Goal: Transaction & Acquisition: Book appointment/travel/reservation

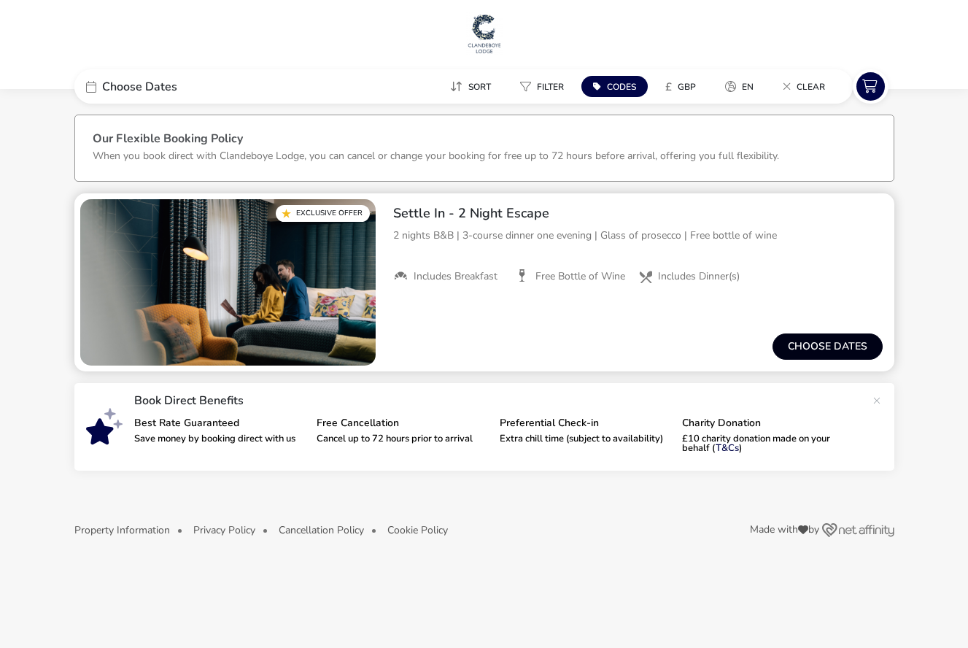
click at [814, 341] on button "Choose dates" at bounding box center [827, 346] width 110 height 26
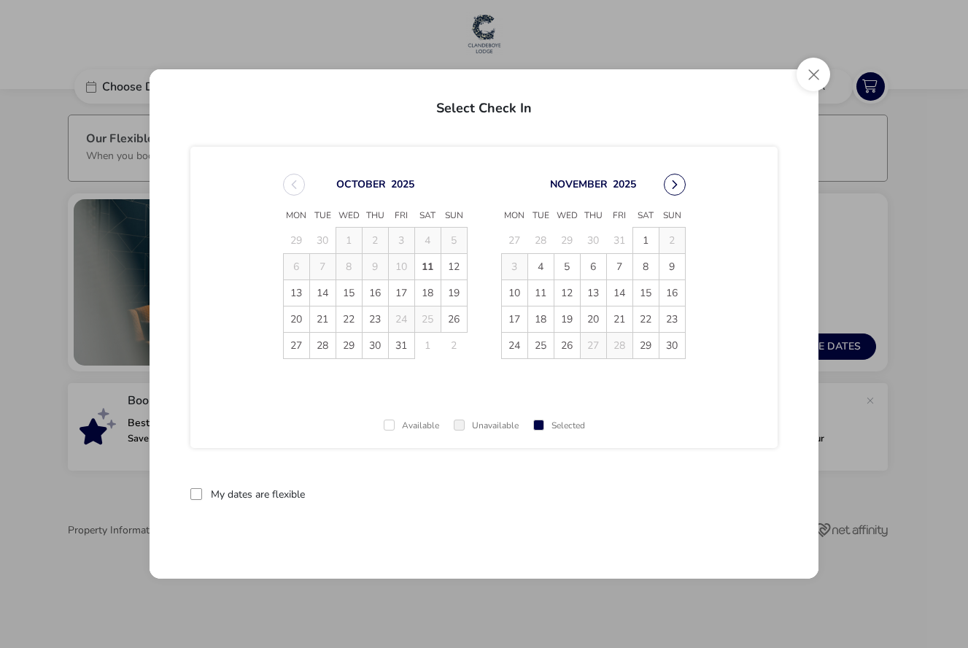
click at [676, 180] on button "Next Month" at bounding box center [675, 185] width 22 height 22
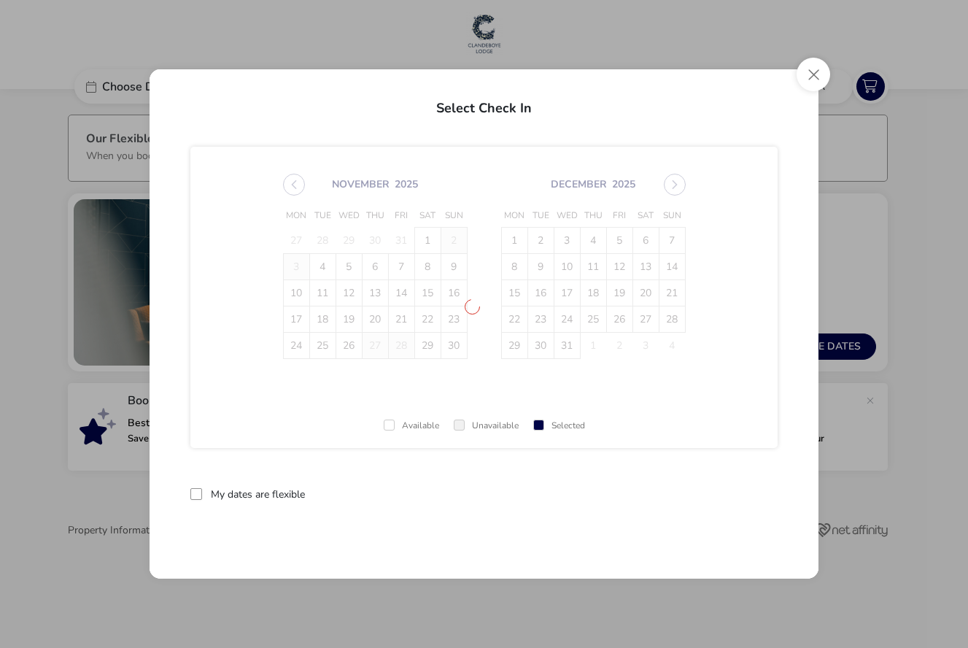
click at [676, 180] on span "[DATE] Mon Tue Wed Thu Fri Sat Sun 27 28 29 30 31 1 2 3 4 5 6 7 8 9 10 11 12 13…" at bounding box center [484, 266] width 429 height 220
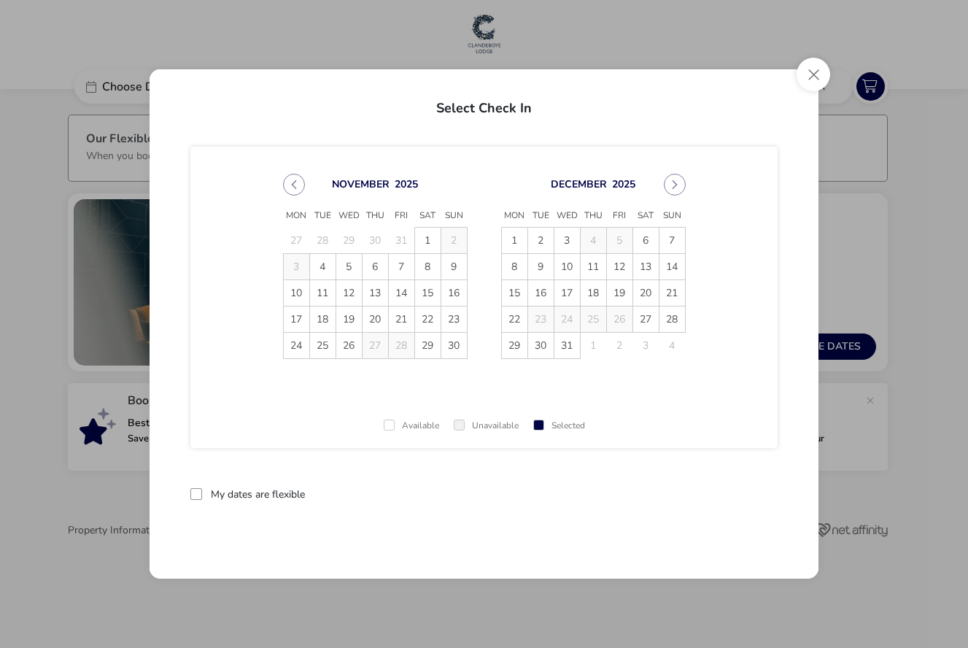
click at [676, 180] on button "Next Month" at bounding box center [675, 185] width 22 height 22
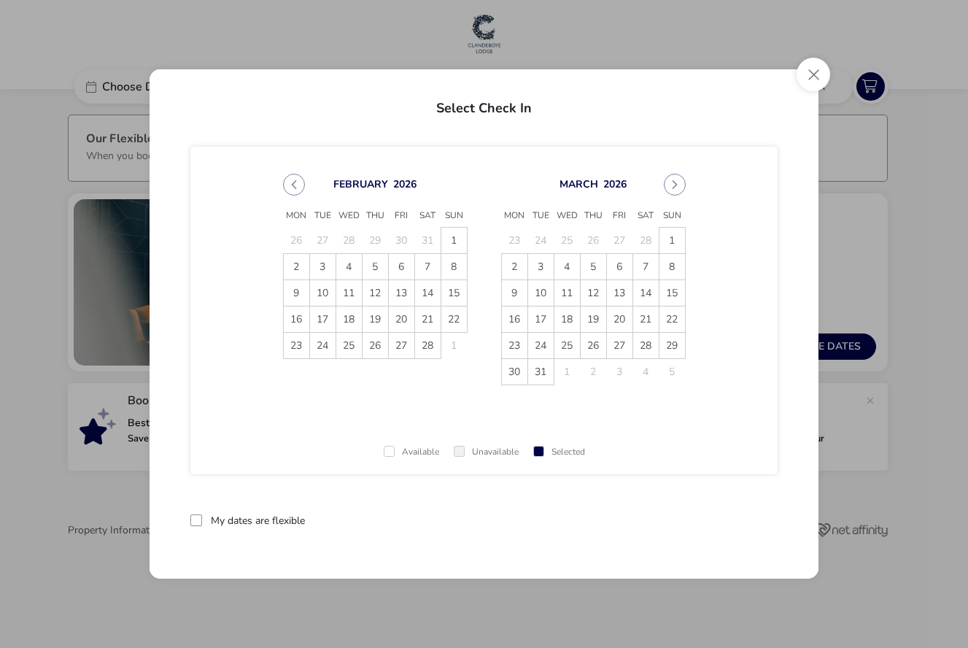
click at [676, 180] on span "[DATE] Mon Tue Wed Thu Fri Sat Sun 26 27 28 29 30 31 1 2 3 4 5 6 7 8 9 10 11 12…" at bounding box center [484, 279] width 429 height 247
click at [676, 180] on button "Next Month" at bounding box center [675, 185] width 22 height 22
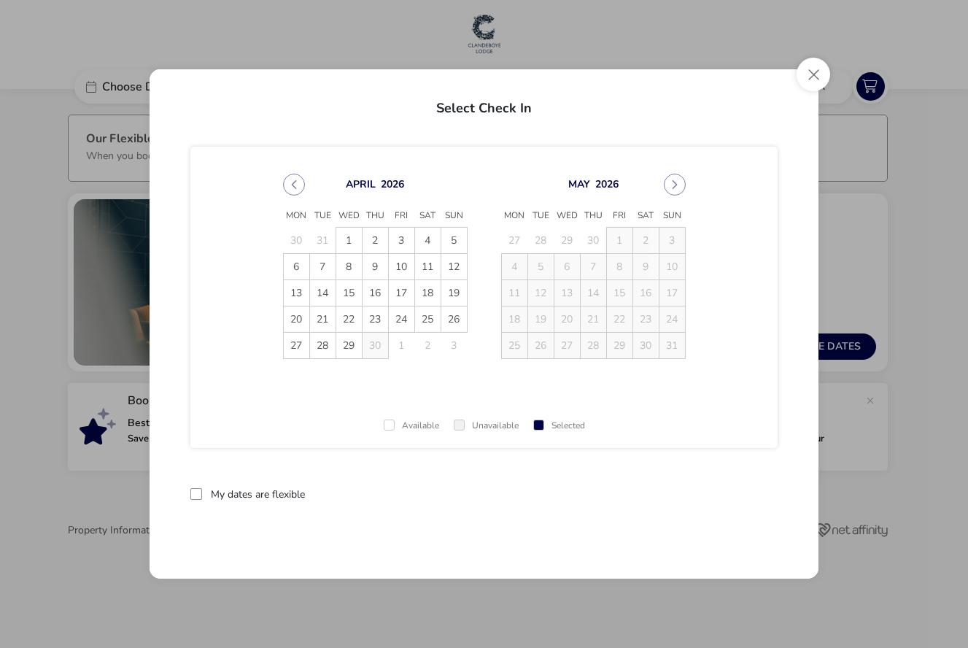
click at [676, 180] on button "Next Month" at bounding box center [675, 185] width 22 height 22
click at [649, 275] on td "13" at bounding box center [645, 267] width 26 height 26
click at [295, 187] on button "Previous Month" at bounding box center [294, 185] width 22 height 22
click at [814, 69] on button "Close" at bounding box center [813, 75] width 34 height 34
